Goal: Navigation & Orientation: Find specific page/section

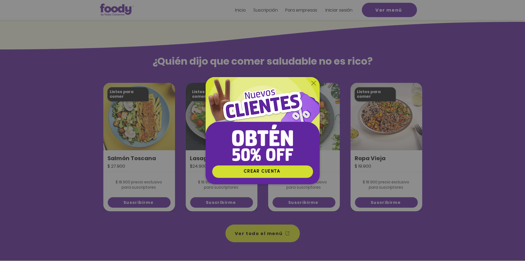
click at [313, 84] on icon "Volver al sitio" at bounding box center [314, 83] width 4 height 4
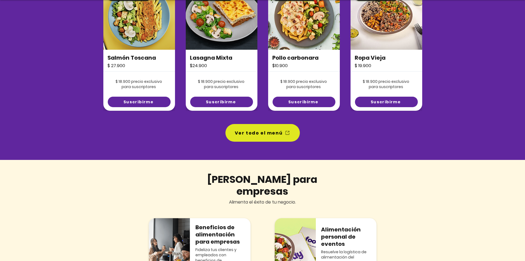
scroll to position [441, 0]
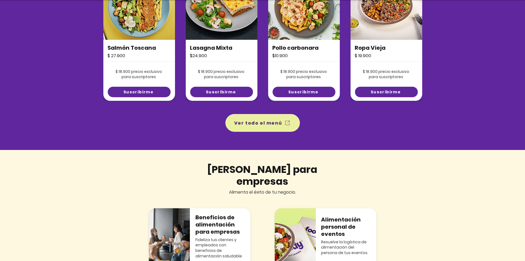
click at [263, 123] on span "Ver todo el menú" at bounding box center [258, 122] width 48 height 7
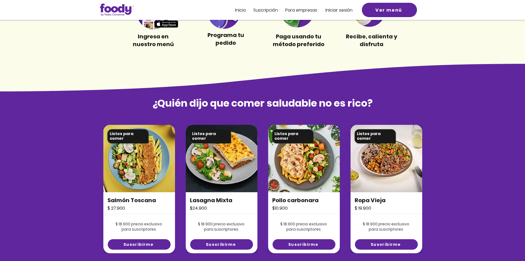
scroll to position [303, 0]
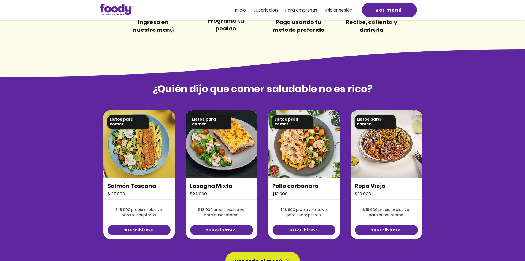
click at [146, 149] on img at bounding box center [139, 143] width 72 height 67
